Goal: Check status

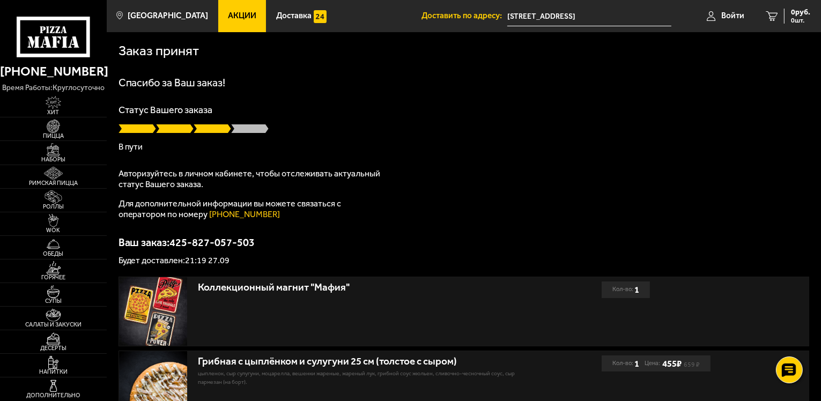
click at [371, 214] on p "Для дополнительной информации вы можете связаться с оператором по номеру [PHONE…" at bounding box center [252, 208] width 268 height 21
drag, startPoint x: 371, startPoint y: 214, endPoint x: 383, endPoint y: 276, distance: 62.2
click at [375, 228] on div "Спасибо за Ваш заказ! Статус Вашего заказа В пути Авторизуйтесь в личном кабине…" at bounding box center [463, 171] width 691 height 188
click at [247, 130] on span at bounding box center [250, 128] width 38 height 11
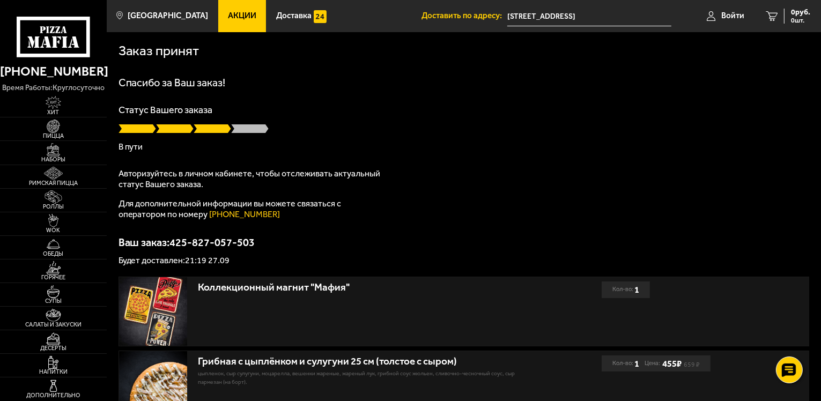
click at [140, 151] on p "В пути" at bounding box center [463, 147] width 691 height 9
click at [737, 12] on span "Войти" at bounding box center [732, 16] width 23 height 8
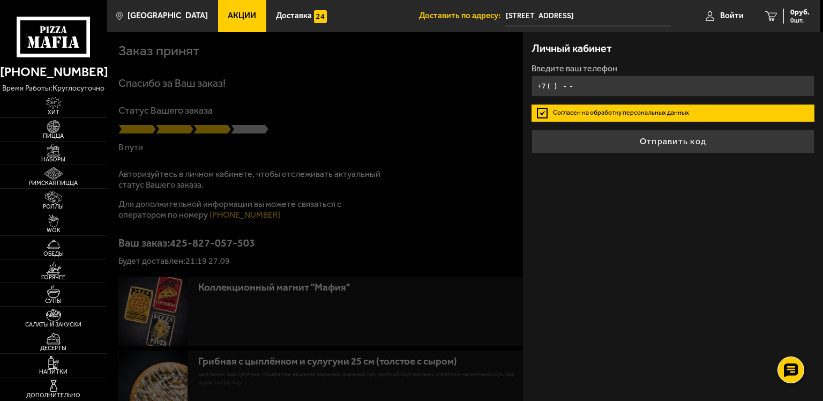
click at [577, 88] on input "+7 ( ) - -" at bounding box center [673, 86] width 283 height 21
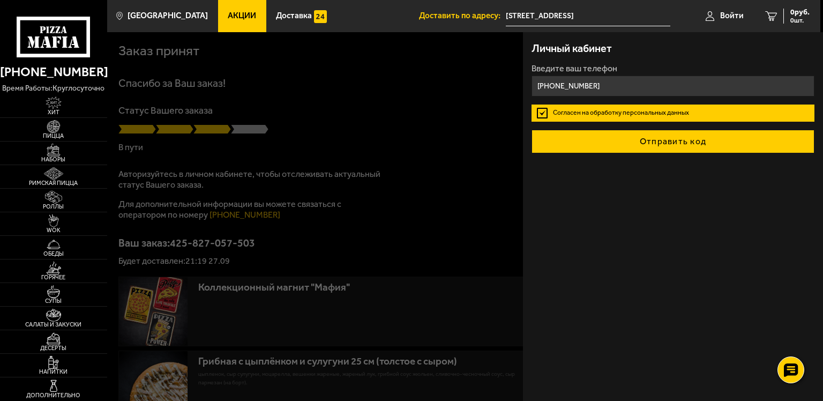
type input "[PHONE_NUMBER]"
click at [663, 142] on button "Отправить код" at bounding box center [673, 142] width 283 height 24
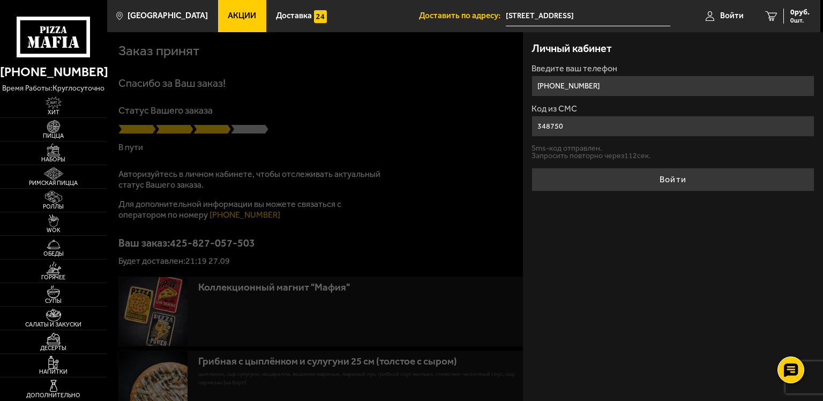
type input "348750"
click at [532, 168] on button "Войти" at bounding box center [673, 180] width 283 height 24
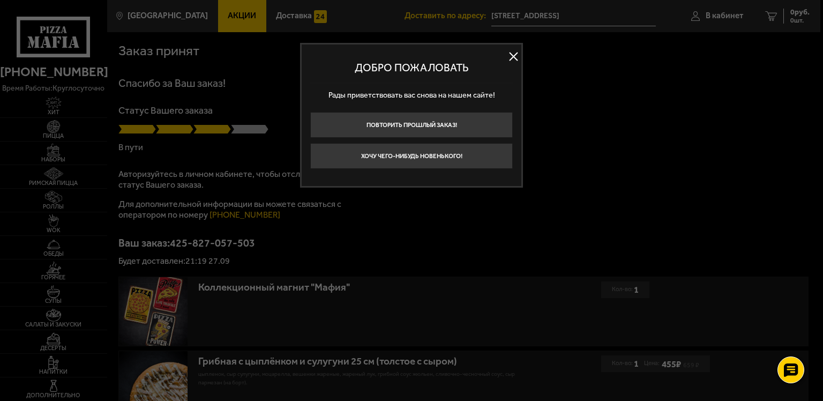
click at [516, 60] on button at bounding box center [514, 57] width 16 height 16
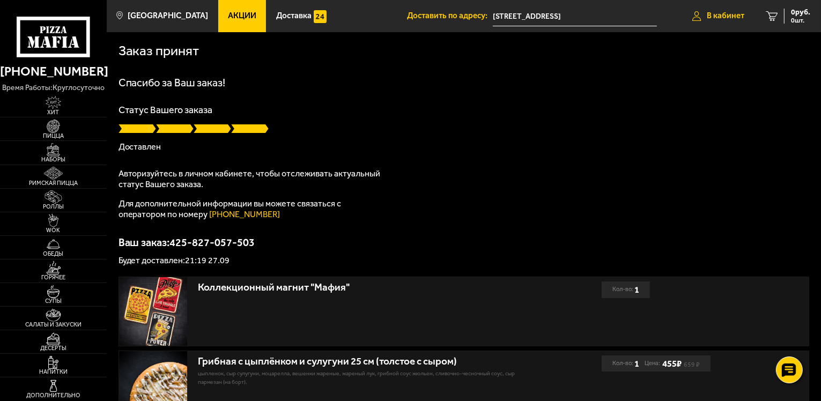
click at [731, 16] on span "В кабинет" at bounding box center [726, 16] width 38 height 8
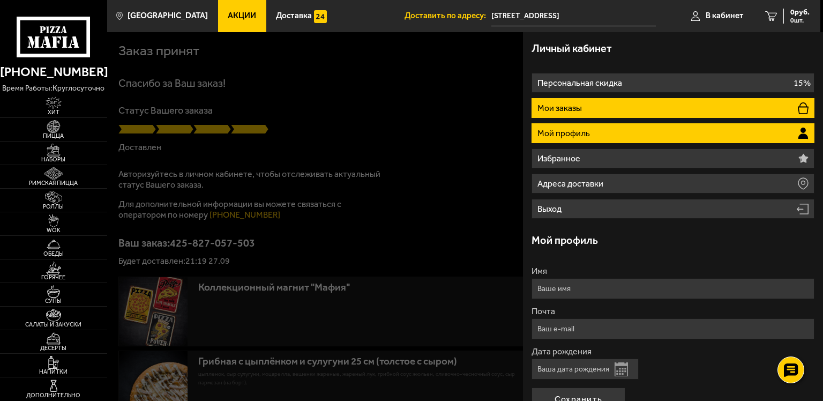
click at [632, 100] on li "Мои заказы" at bounding box center [673, 108] width 283 height 20
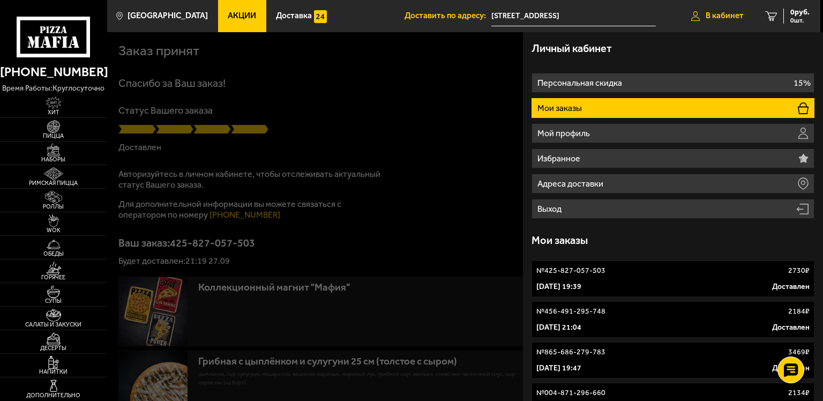
click at [706, 15] on span "В кабинет" at bounding box center [725, 16] width 38 height 8
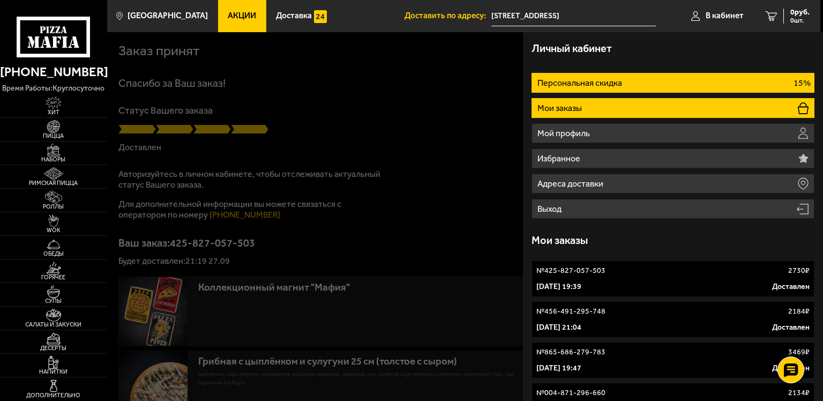
click at [595, 73] on li "Персональная скидка 15%" at bounding box center [673, 83] width 283 height 20
